Goal: Task Accomplishment & Management: Manage account settings

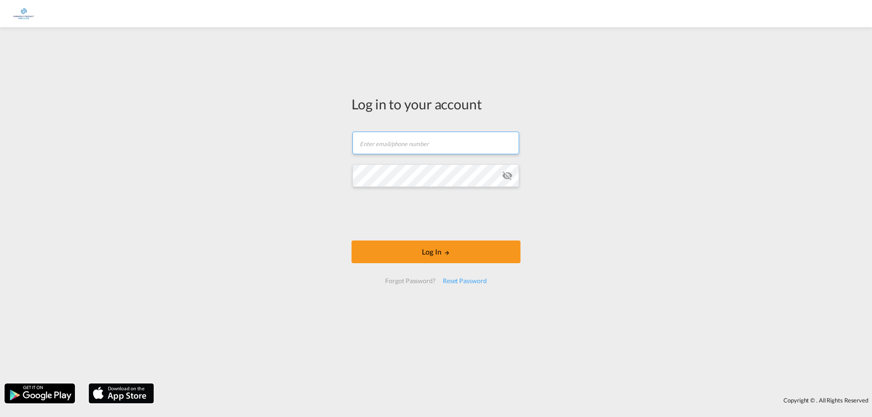
type input "[EMAIL_ADDRESS][DOMAIN_NAME]"
click at [277, 172] on div "Log in to your account [PERSON_NAME][EMAIL_ADDRESS][DOMAIN_NAME] Log In Forgot …" at bounding box center [436, 205] width 872 height 347
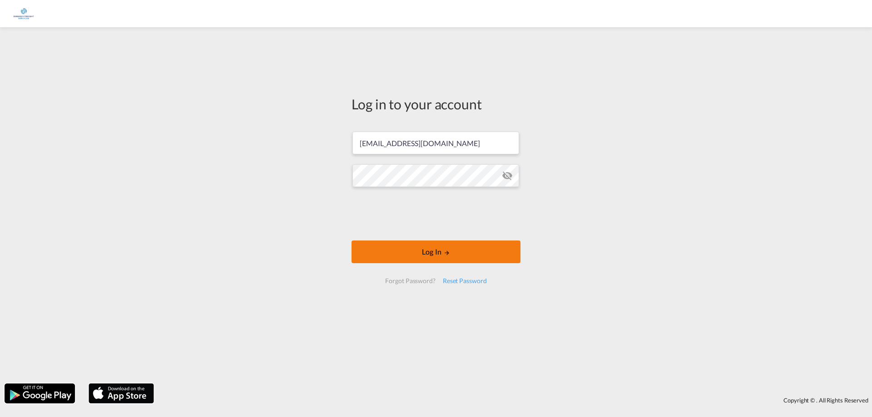
click at [467, 251] on button "Log In" at bounding box center [435, 252] width 169 height 23
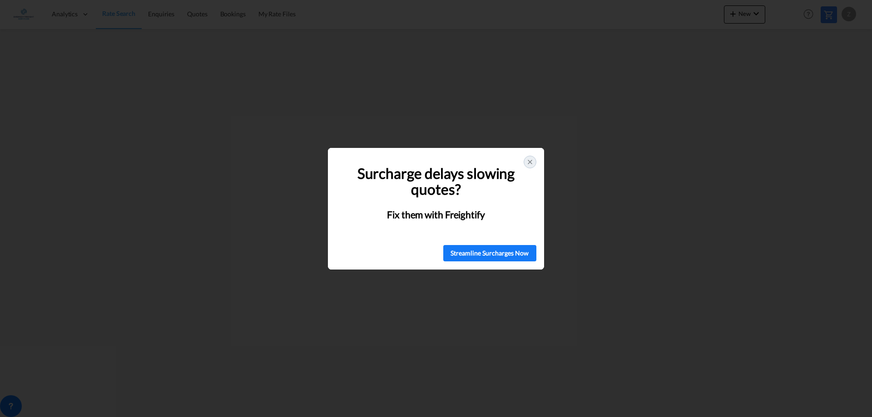
click at [530, 163] on icon at bounding box center [530, 162] width 4 height 4
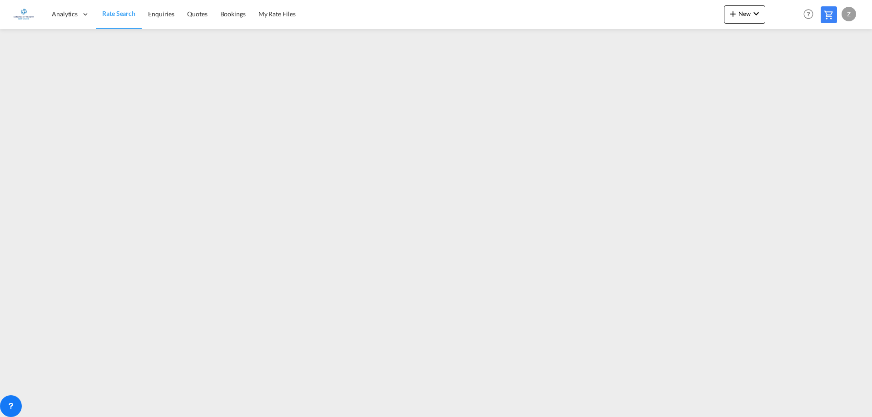
click at [849, 15] on div "Z" at bounding box center [848, 14] width 15 height 15
click at [839, 43] on button "My Profile" at bounding box center [838, 40] width 59 height 18
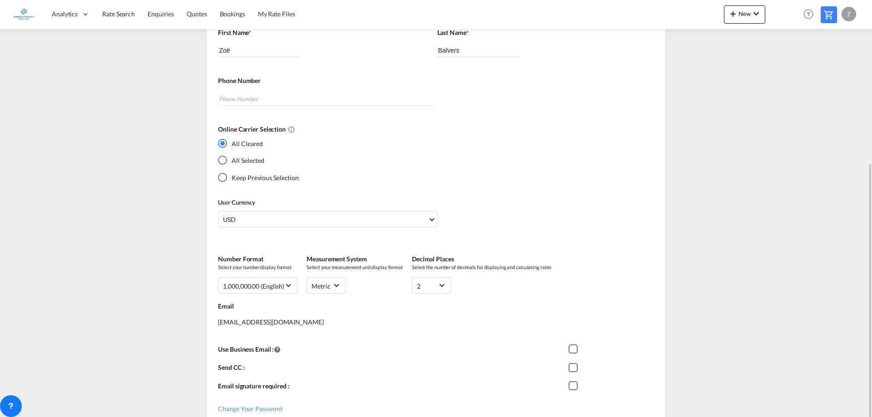
scroll to position [223, 0]
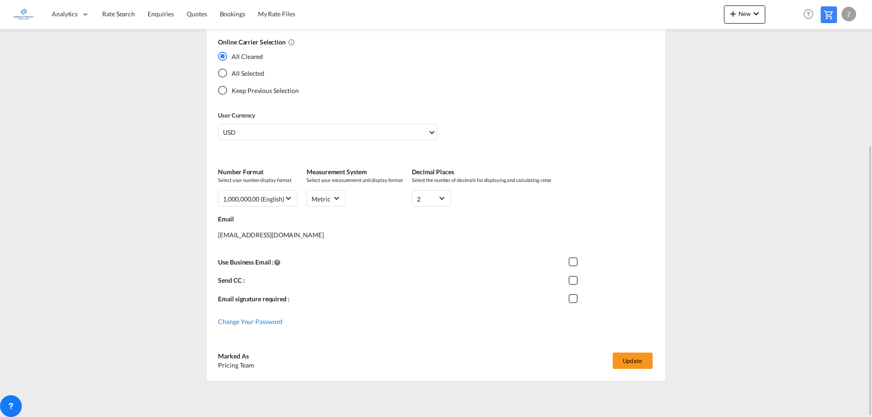
click at [234, 321] on span "Change Your Password" at bounding box center [250, 322] width 64 height 8
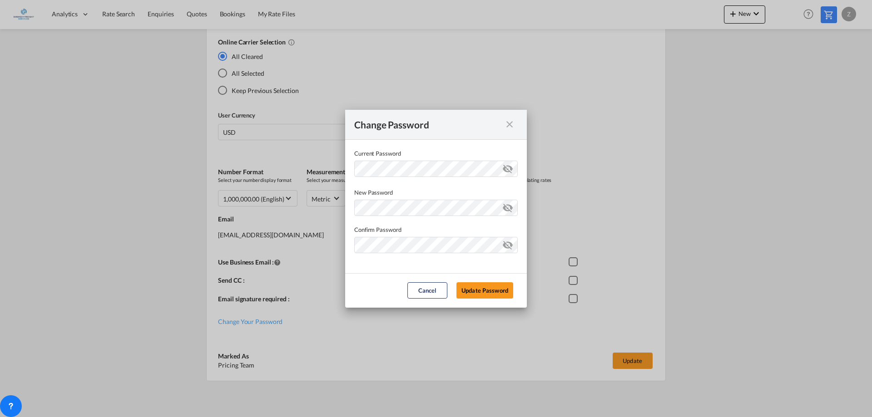
click at [508, 163] on md-icon "icon-eye-off" at bounding box center [507, 167] width 11 height 11
click at [294, 179] on div "Change Password Current Password New Password Password must contain the followi…" at bounding box center [436, 208] width 872 height 417
click at [411, 211] on div "Password must contain the following: A special character A number Minimum 8 cha…" at bounding box center [435, 206] width 163 height 19
click at [509, 185] on md-dialog-content "Current Password New Password Password must contain the following: A special ch…" at bounding box center [436, 206] width 182 height 133
click at [506, 208] on md-icon "icon-eye-off" at bounding box center [507, 206] width 11 height 11
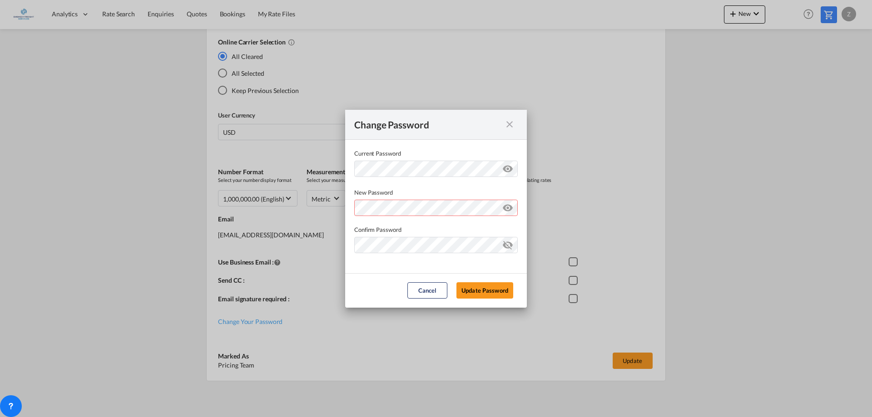
click at [384, 209] on div "Password must contain the following: A special character A number Minimum 8 cha…" at bounding box center [435, 206] width 163 height 19
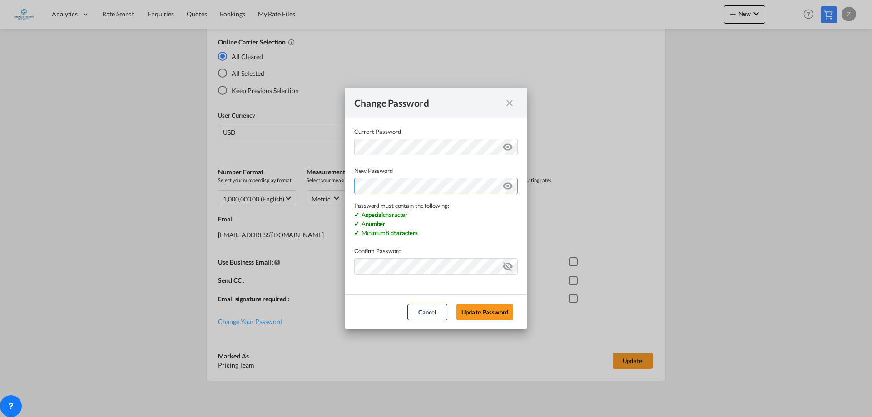
click at [318, 185] on div "Change Password Current Password New Password Password must contain the followi…" at bounding box center [436, 208] width 872 height 417
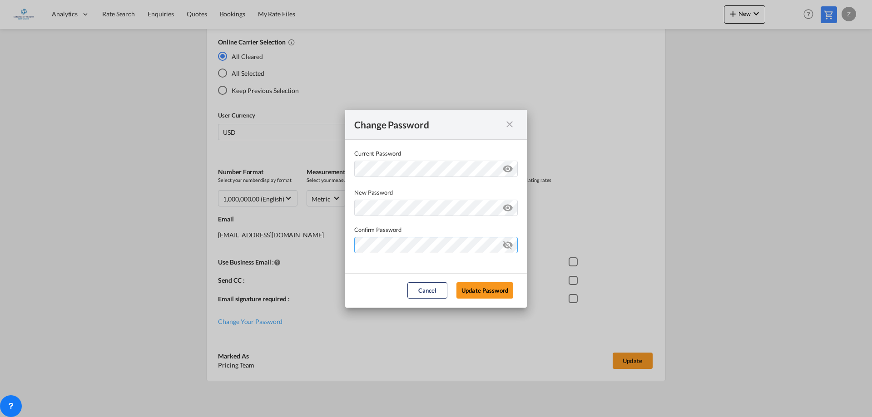
click at [398, 265] on md-dialog-content "Current Password New Password Password must contain the following: A special ch…" at bounding box center [436, 206] width 182 height 133
click at [473, 292] on button "Update Password" at bounding box center [484, 290] width 57 height 16
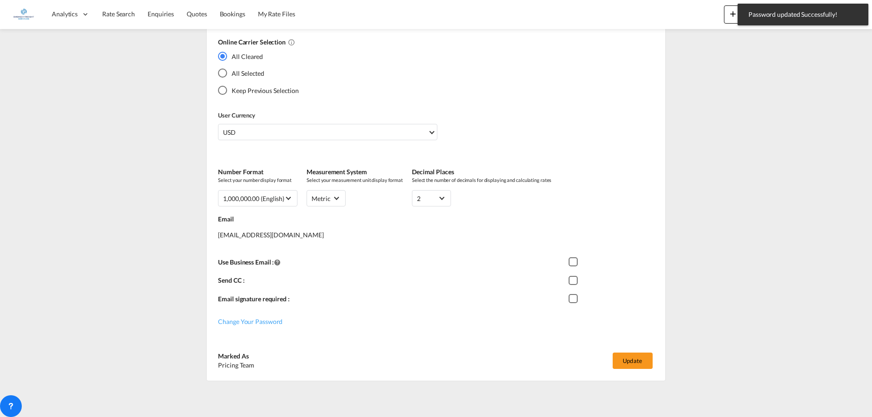
type input "[EMAIL_ADDRESS][DOMAIN_NAME]"
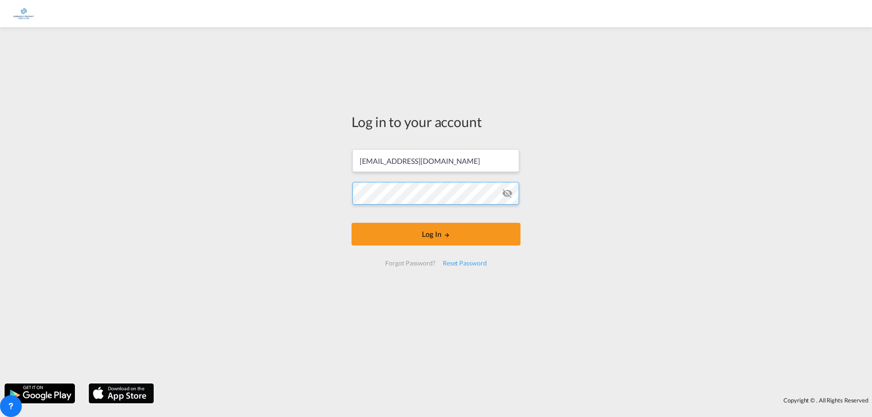
click at [224, 191] on div "Log in to your account [PERSON_NAME][EMAIL_ADDRESS][DOMAIN_NAME] Log In Forgot …" at bounding box center [436, 205] width 872 height 347
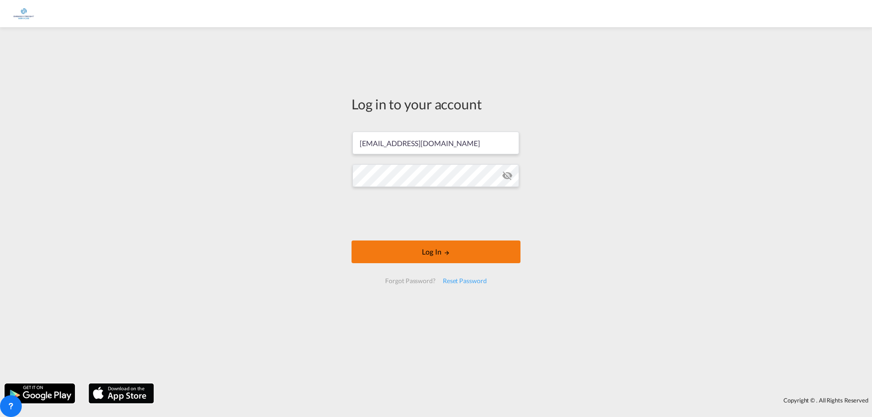
click at [487, 251] on button "Log In" at bounding box center [435, 252] width 169 height 23
